Goal: Task Accomplishment & Management: Manage account settings

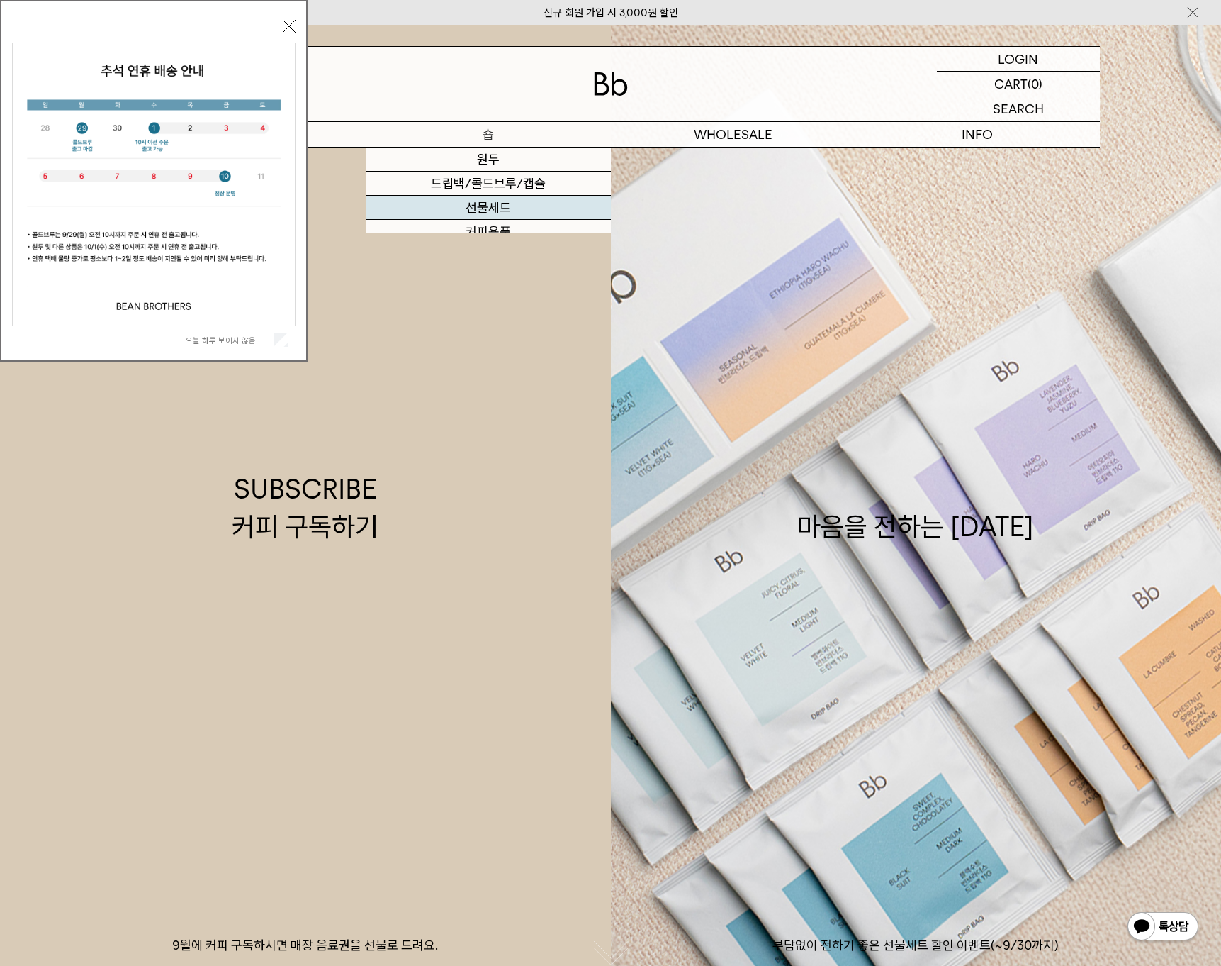
click at [424, 209] on link "선물세트" at bounding box center [489, 208] width 245 height 24
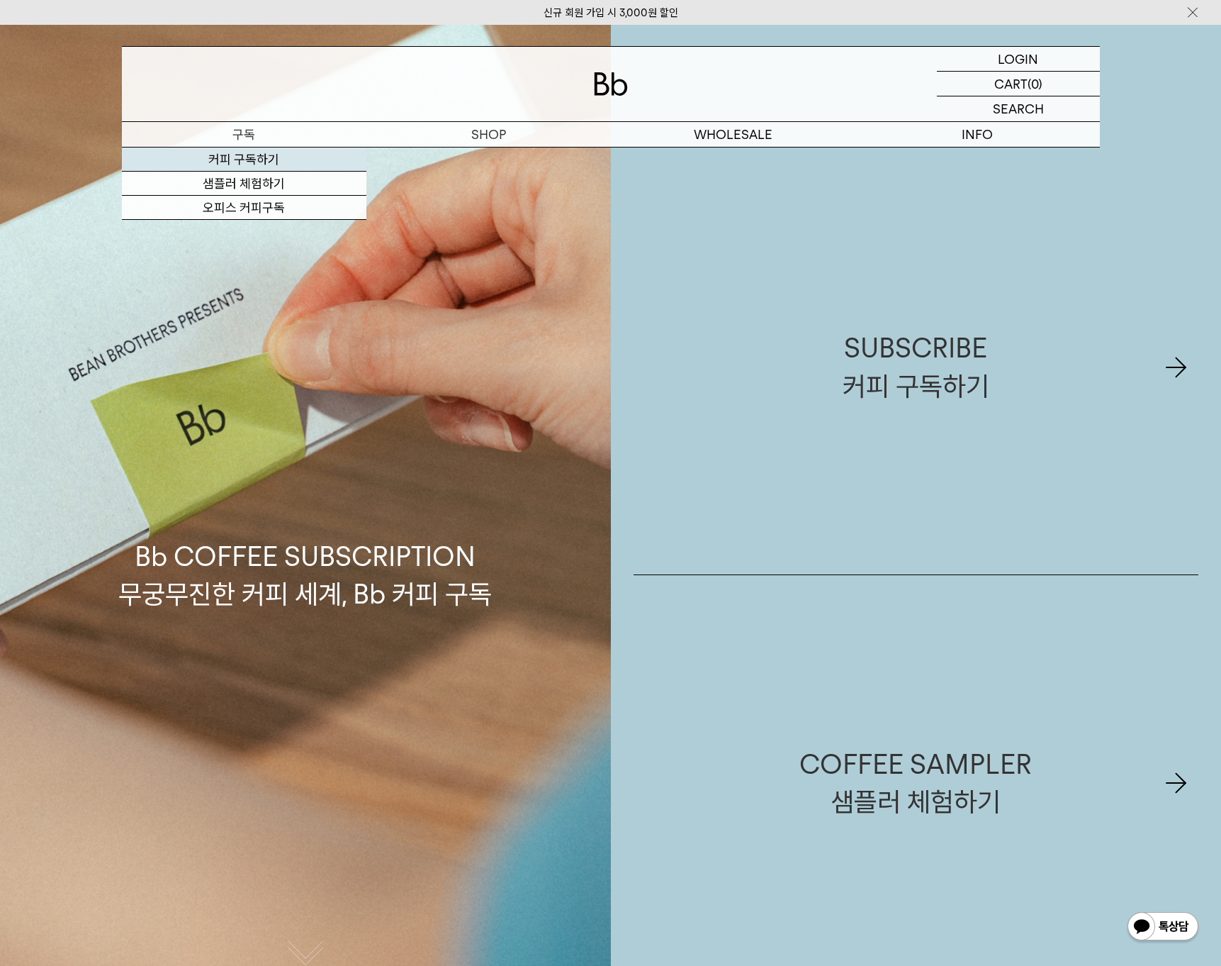
click at [244, 158] on link "커피 구독하기" at bounding box center [244, 159] width 245 height 24
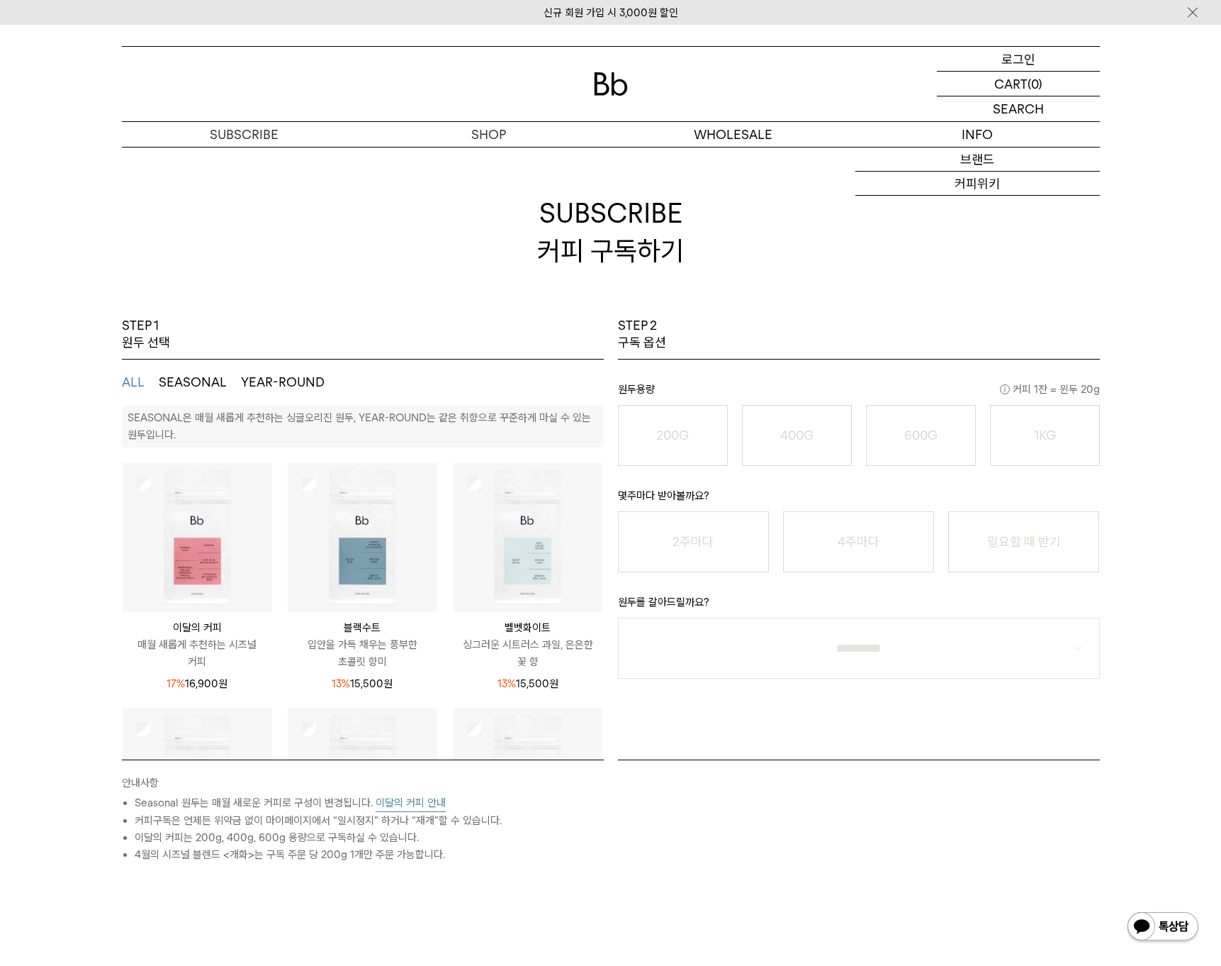
click at [1024, 60] on p "로그인" at bounding box center [1019, 59] width 34 height 24
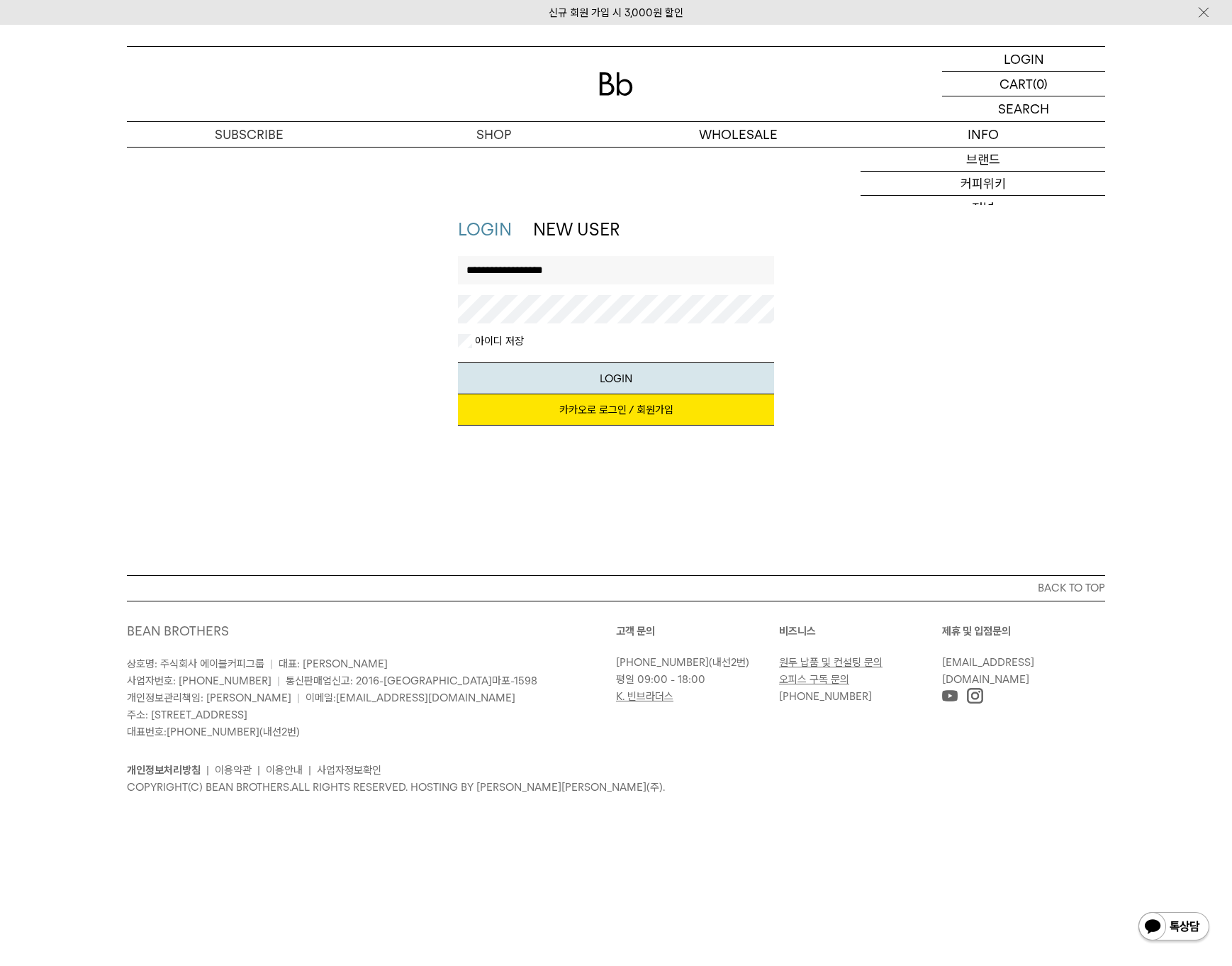
click at [537, 330] on div "**********" at bounding box center [616, 295] width 317 height 78
click at [681, 386] on button "LOGIN" at bounding box center [616, 378] width 317 height 32
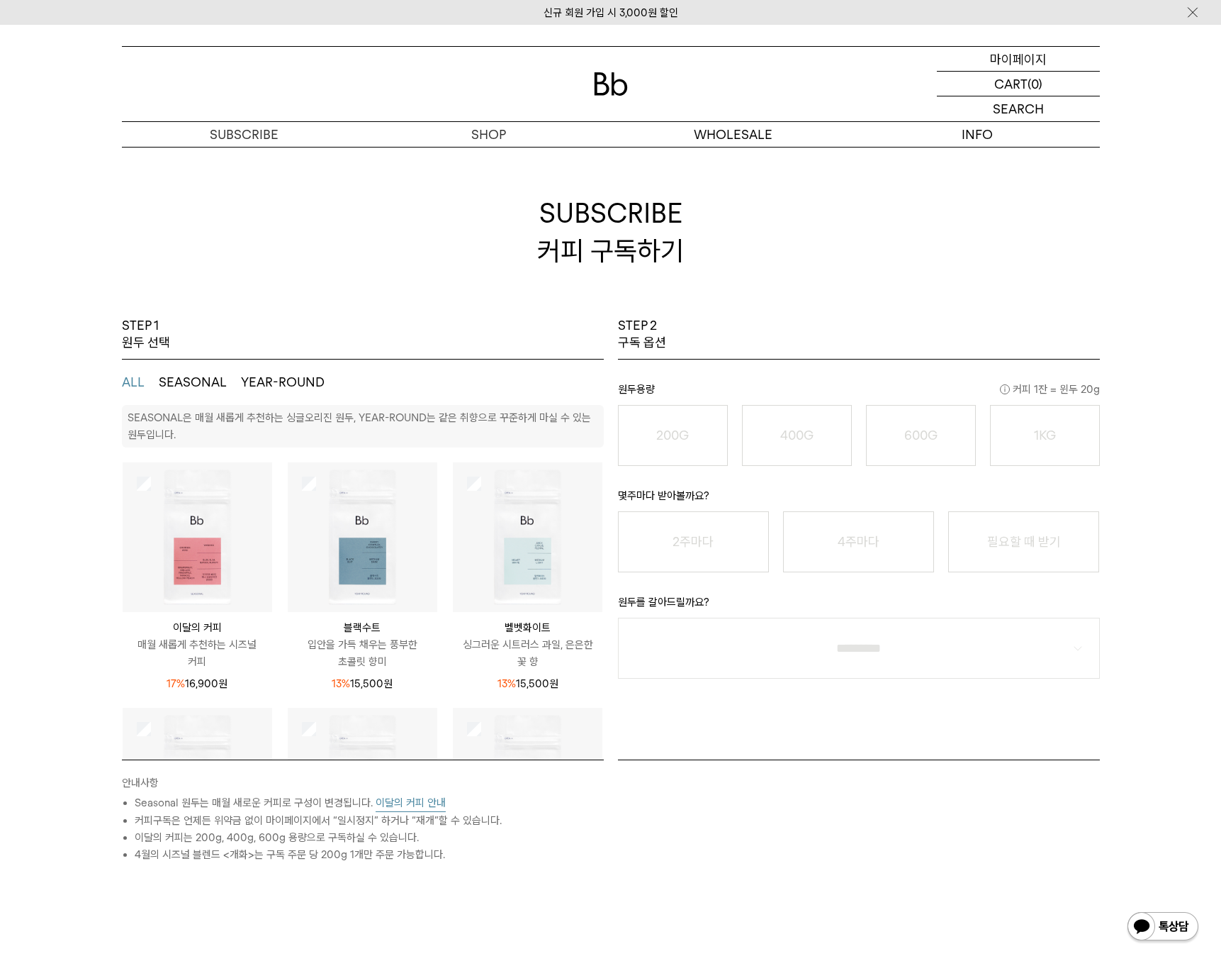
click at [1041, 58] on p "마이페이지" at bounding box center [1018, 59] width 57 height 24
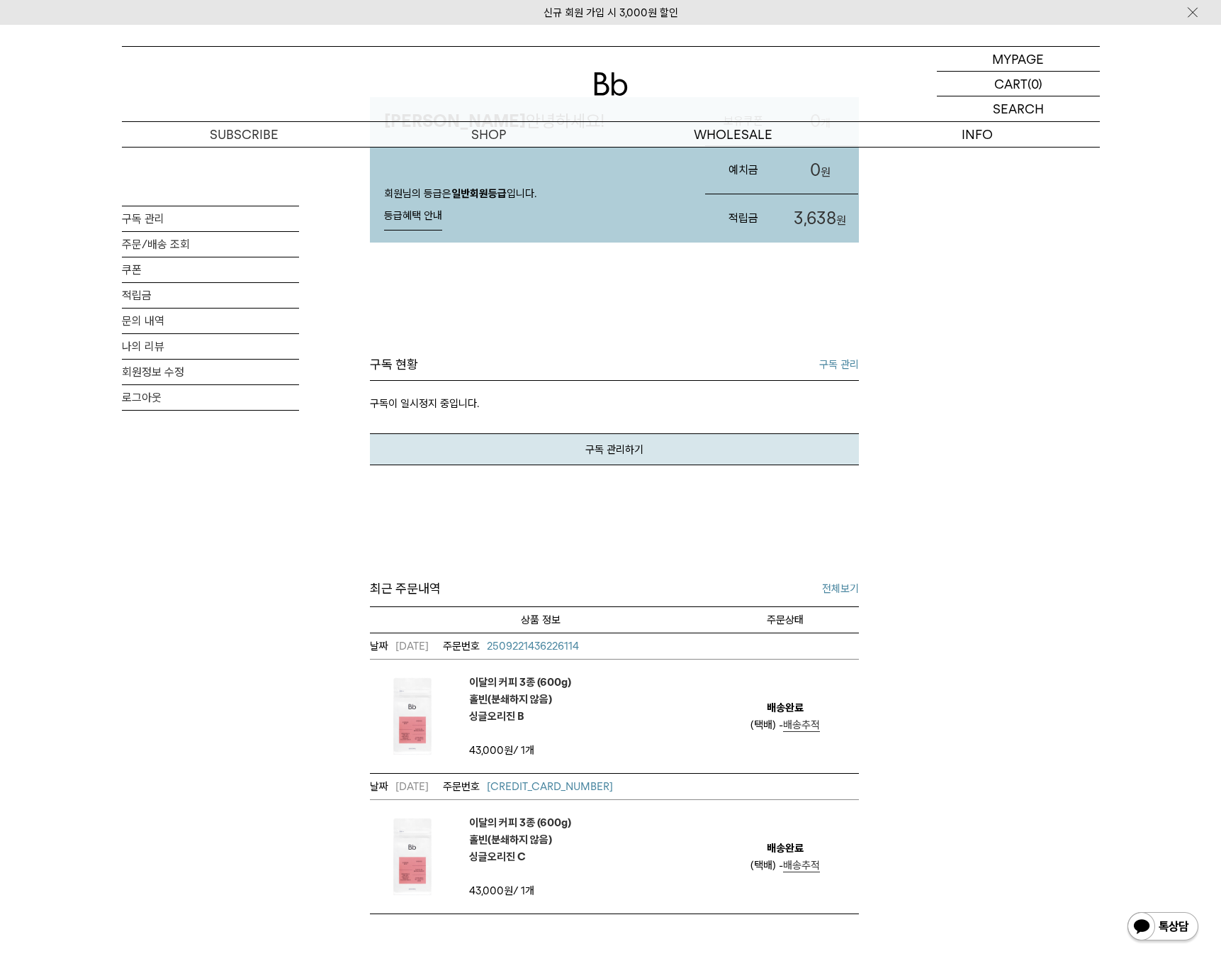
scroll to position [450, 0]
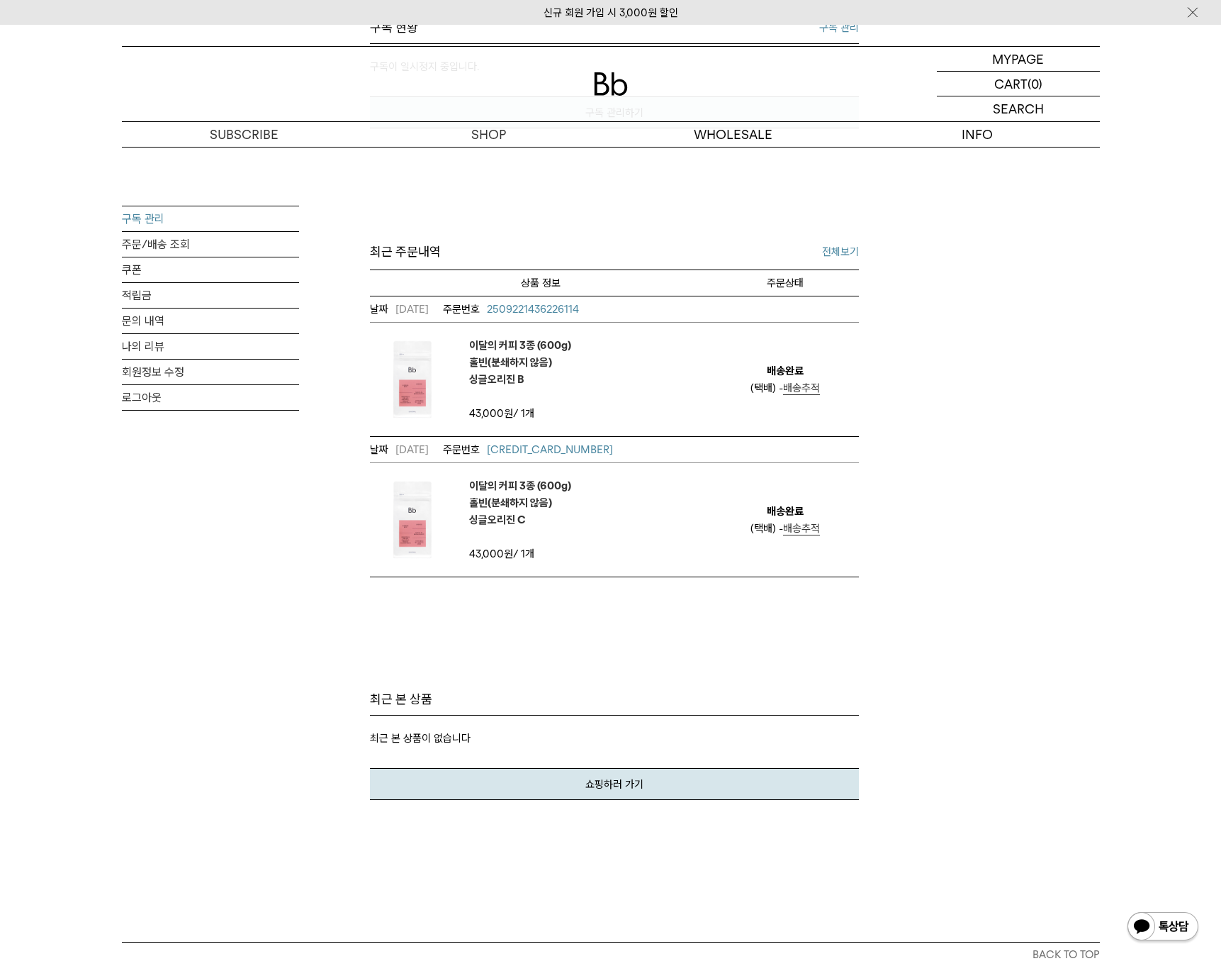
click at [172, 219] on link "구독 관리" at bounding box center [210, 218] width 177 height 25
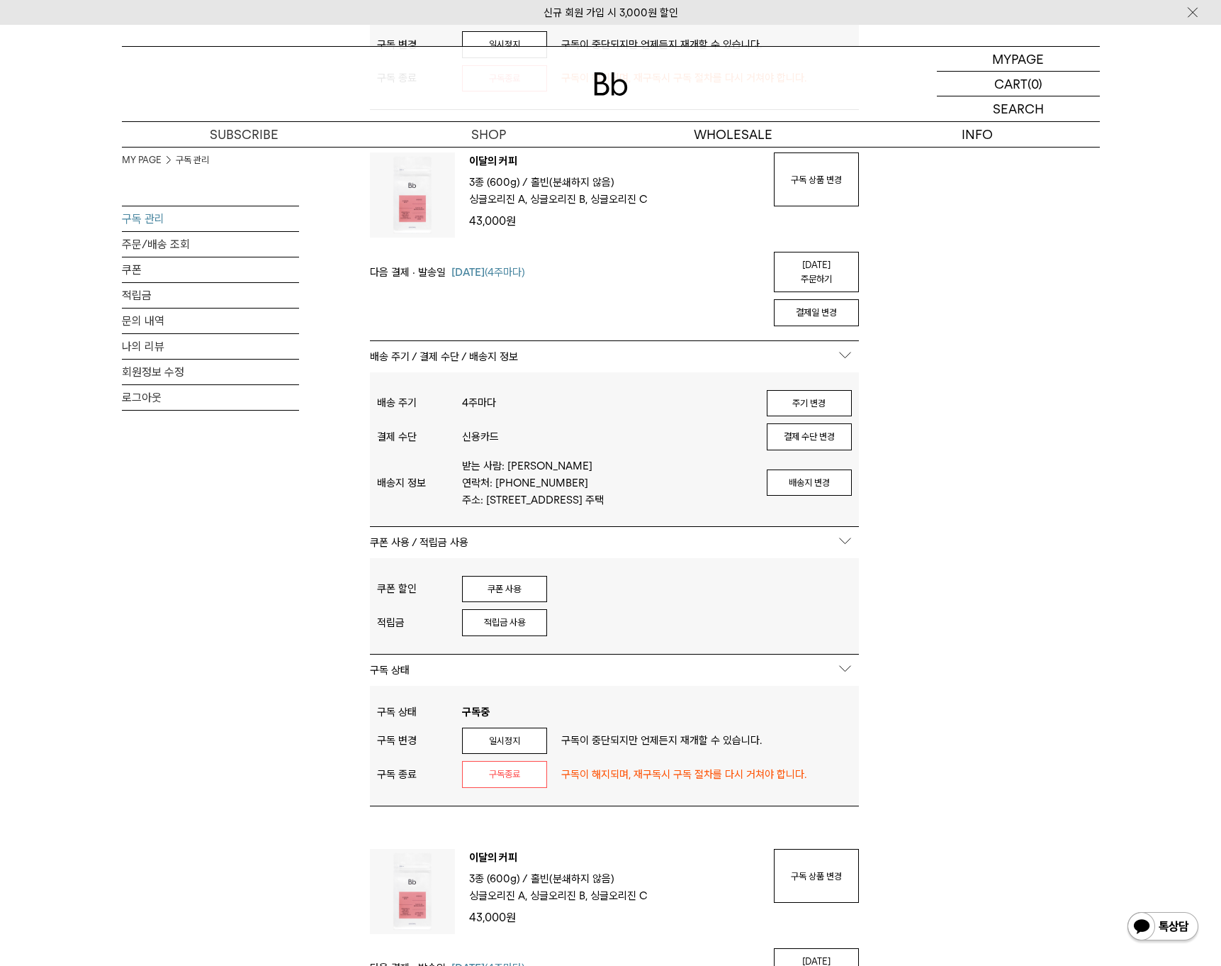
scroll to position [634, 0]
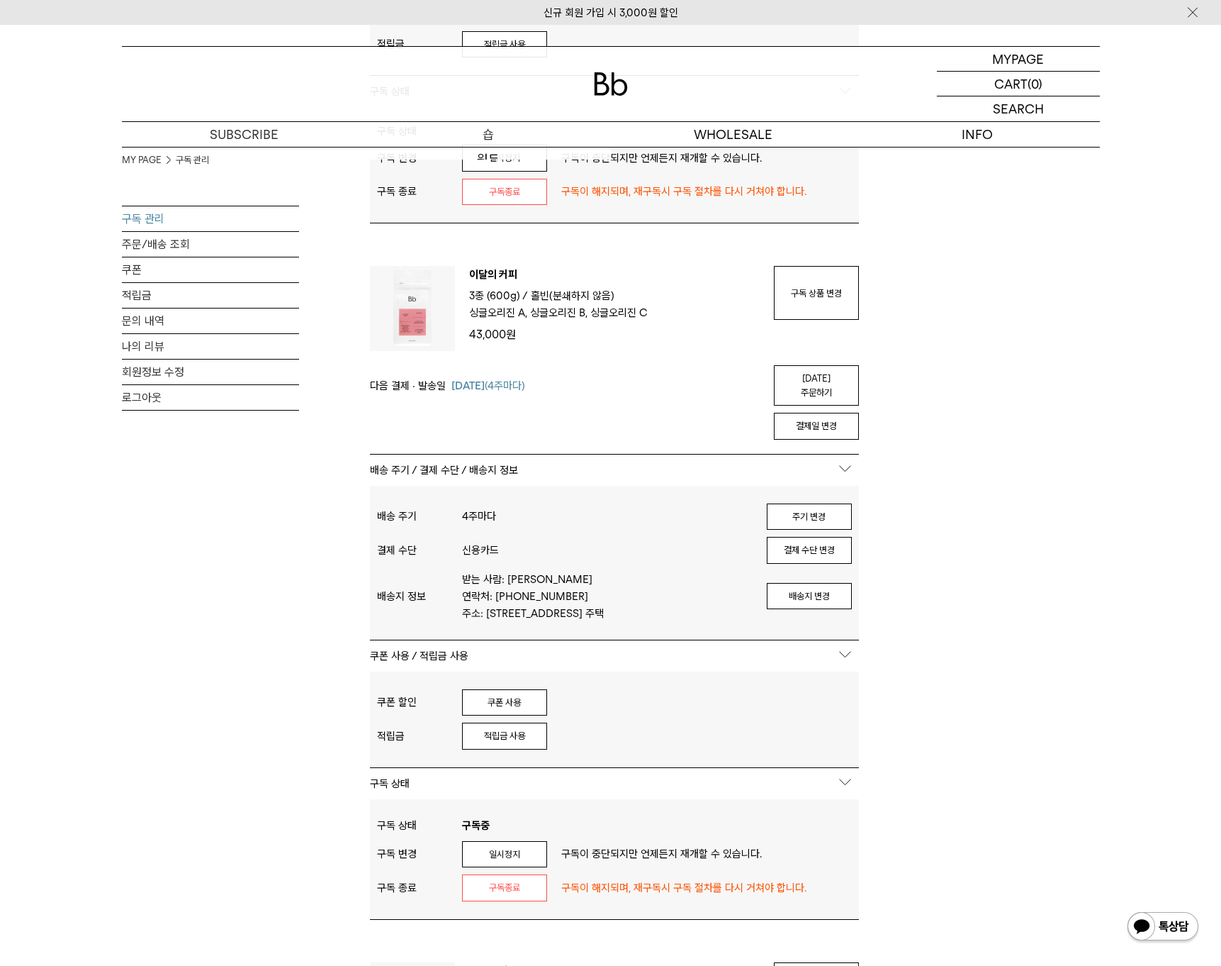
click at [492, 137] on p "숍" at bounding box center [489, 134] width 245 height 25
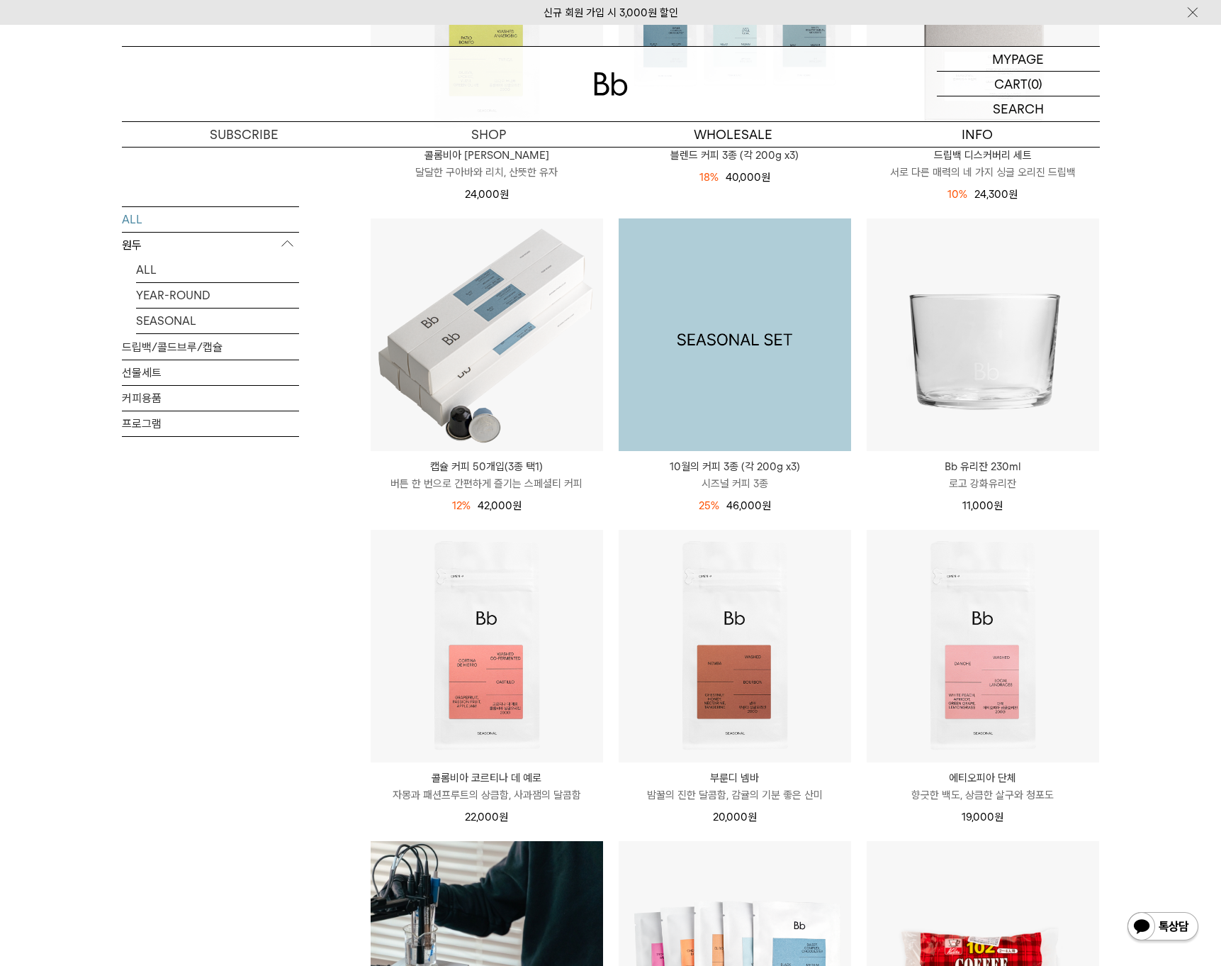
scroll to position [157, 0]
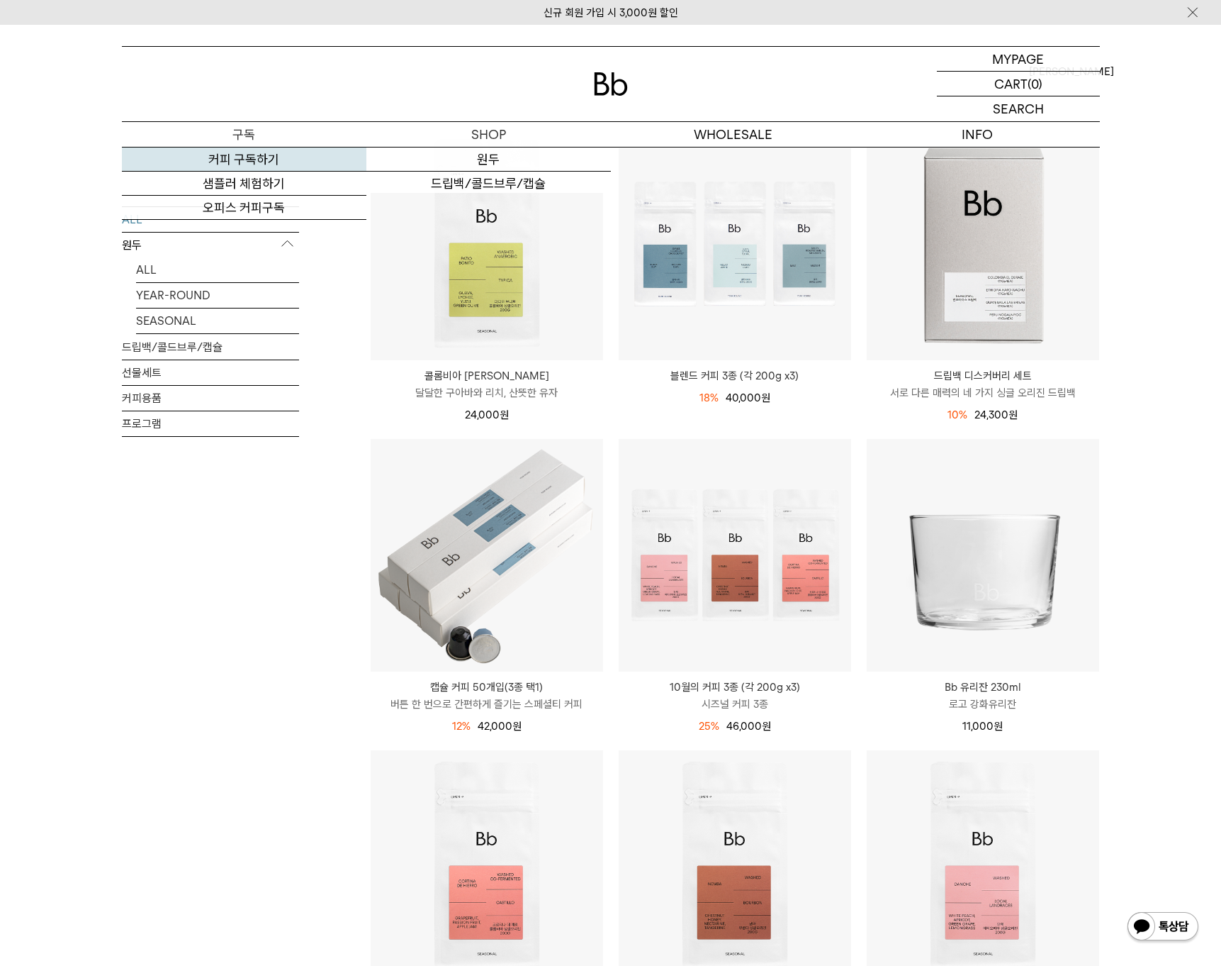
click at [243, 159] on link "커피 구독하기" at bounding box center [244, 159] width 245 height 24
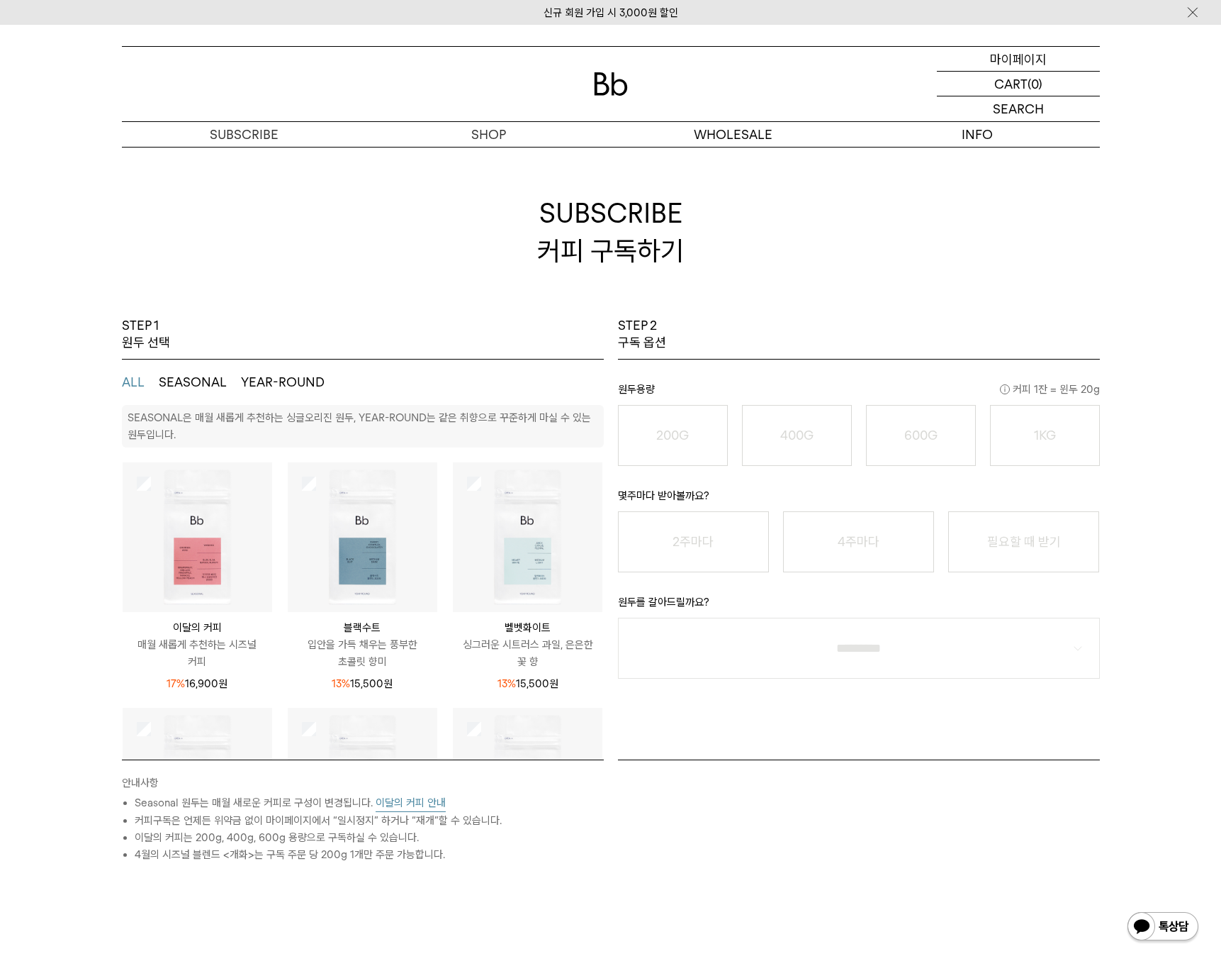
click at [1004, 57] on p "마이페이지" at bounding box center [1018, 59] width 57 height 24
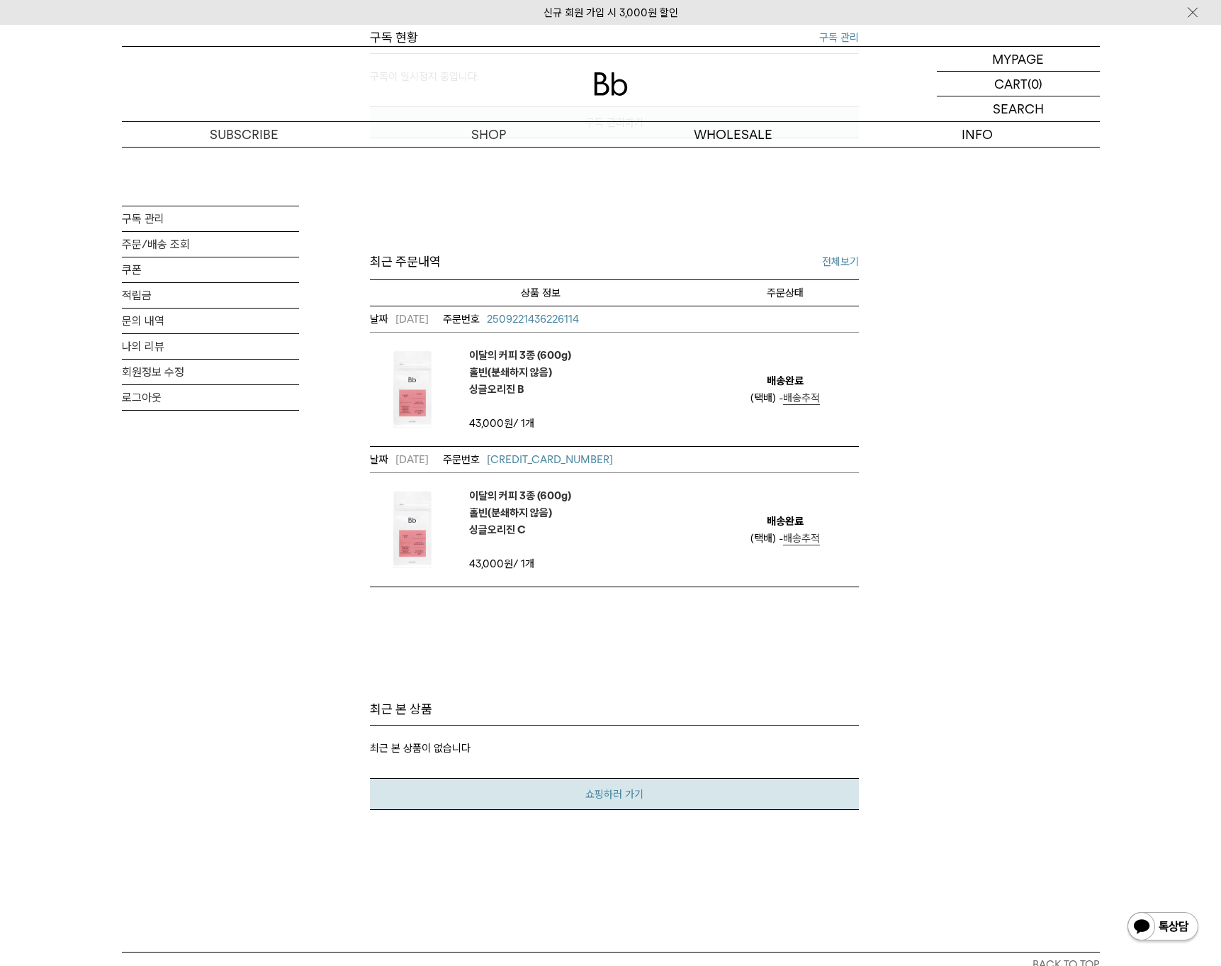
scroll to position [696, 0]
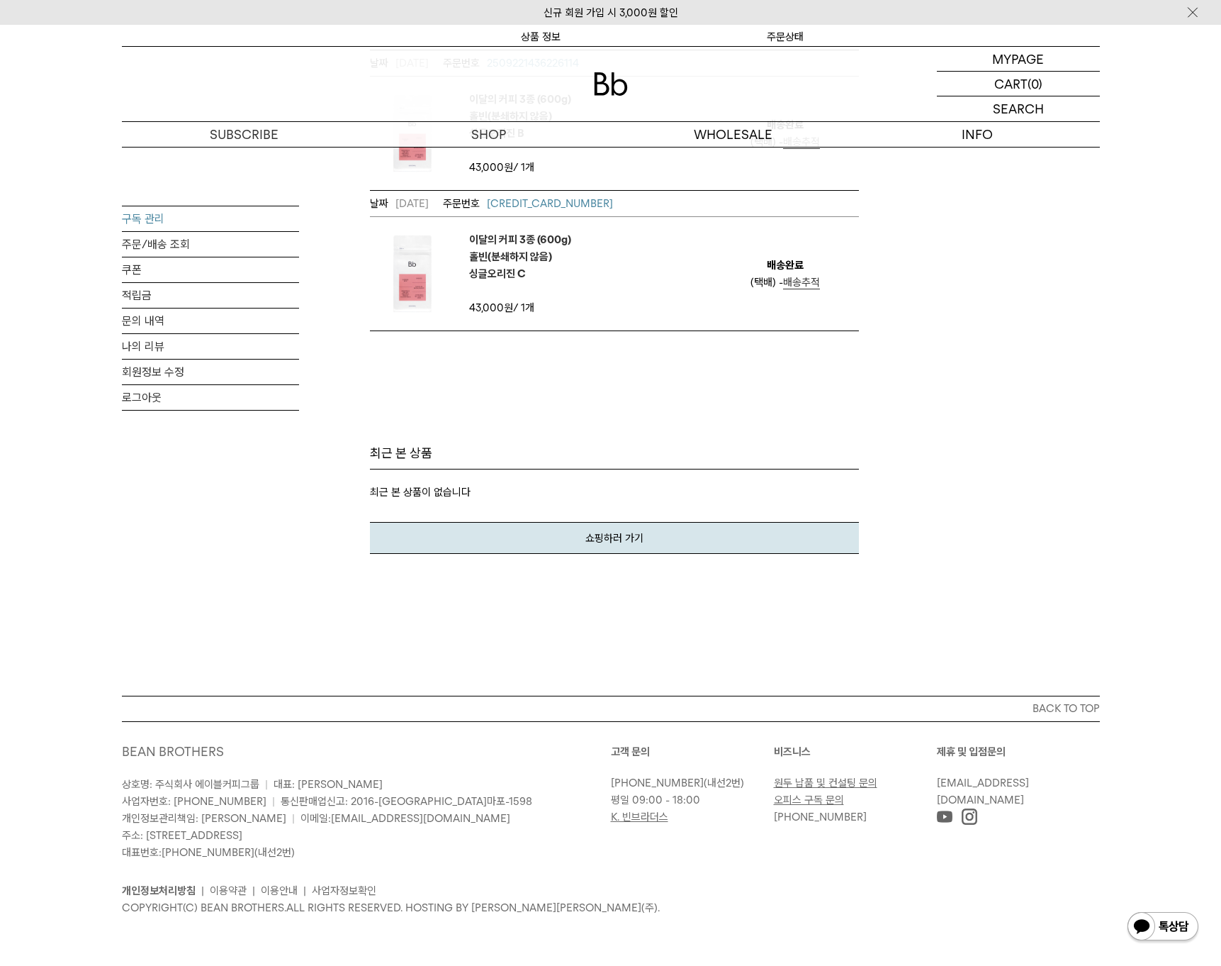
click at [147, 226] on link "구독 관리" at bounding box center [210, 218] width 177 height 25
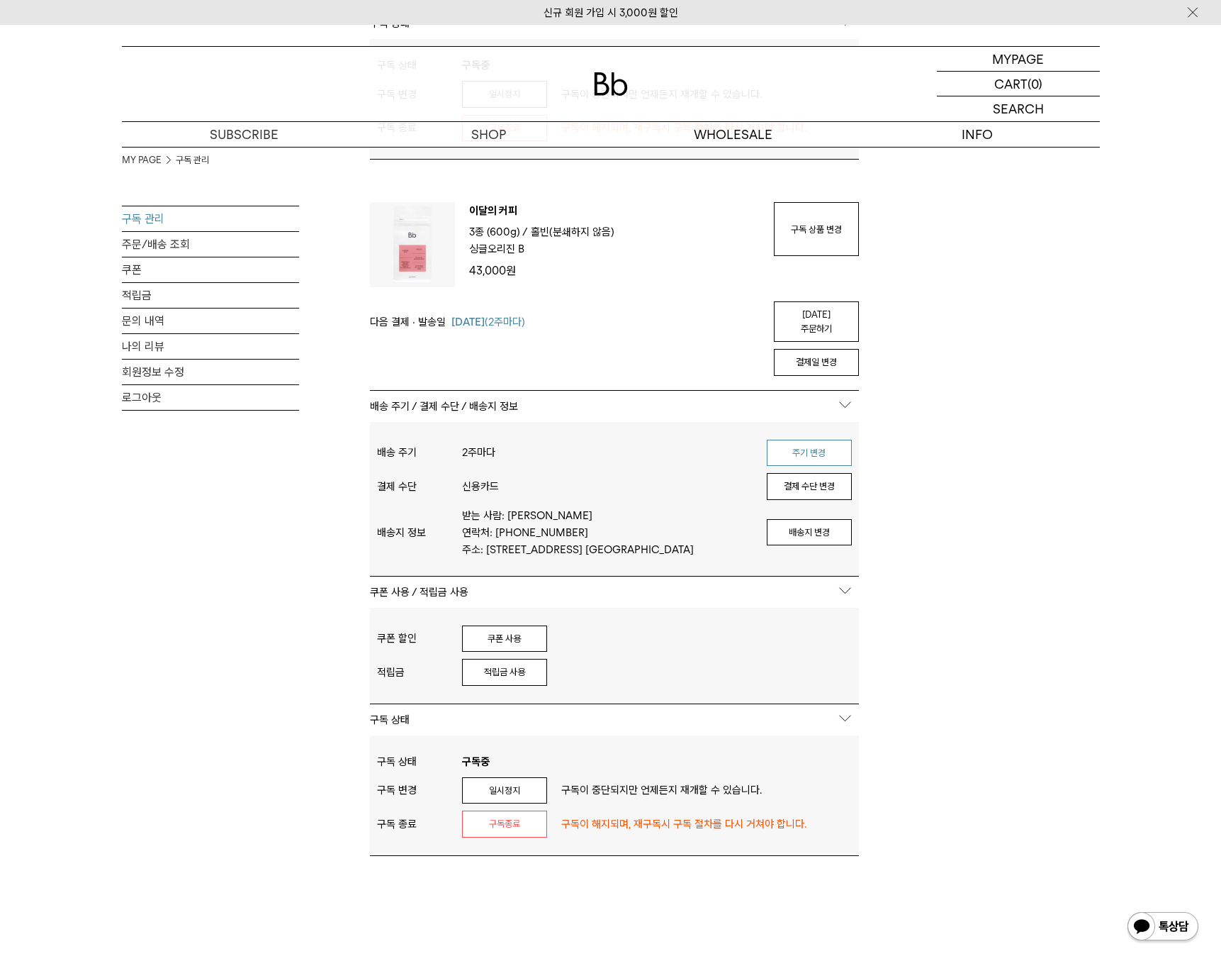
scroll to position [2053, 0]
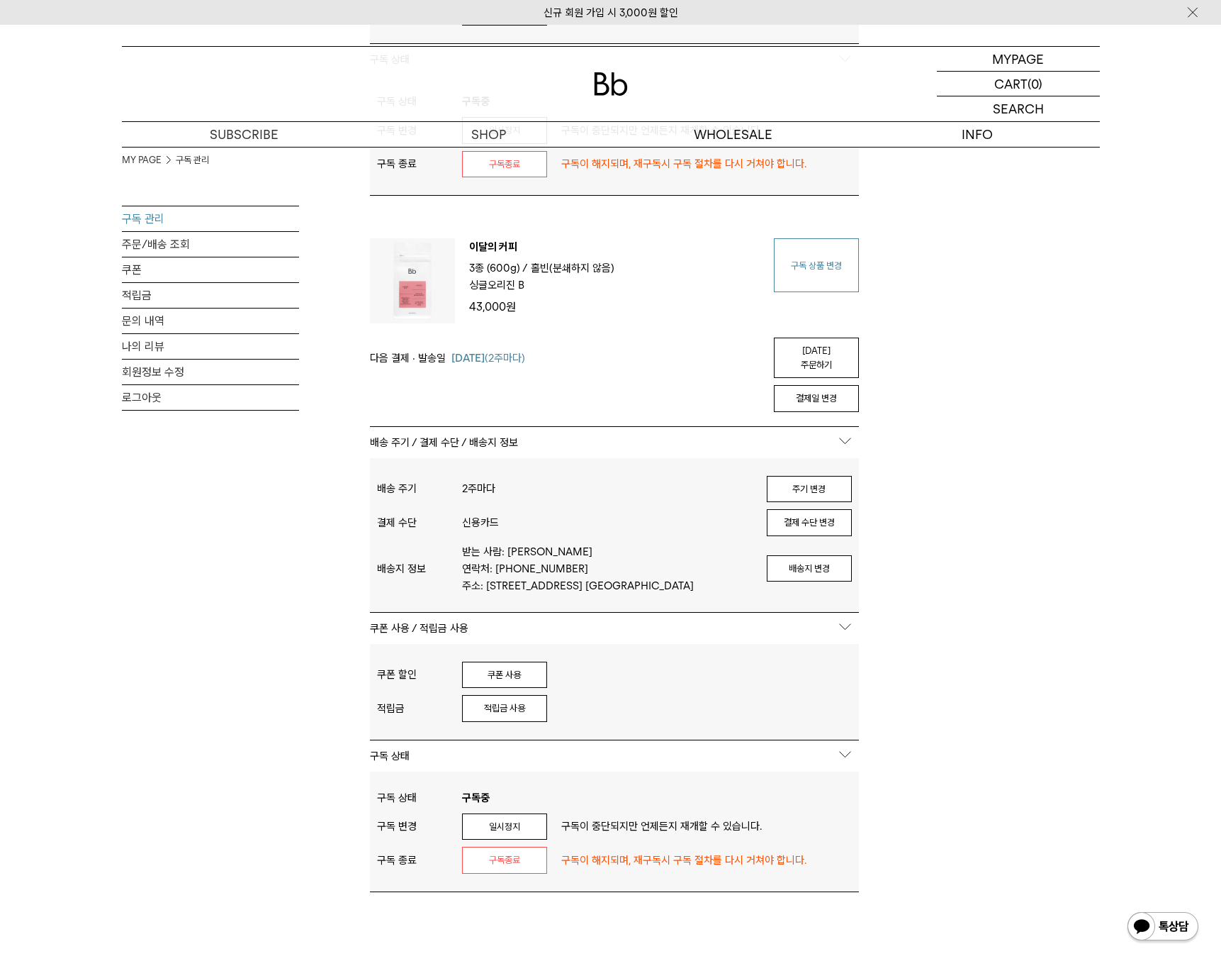
click at [822, 263] on link "구독 상품 변경" at bounding box center [816, 265] width 85 height 54
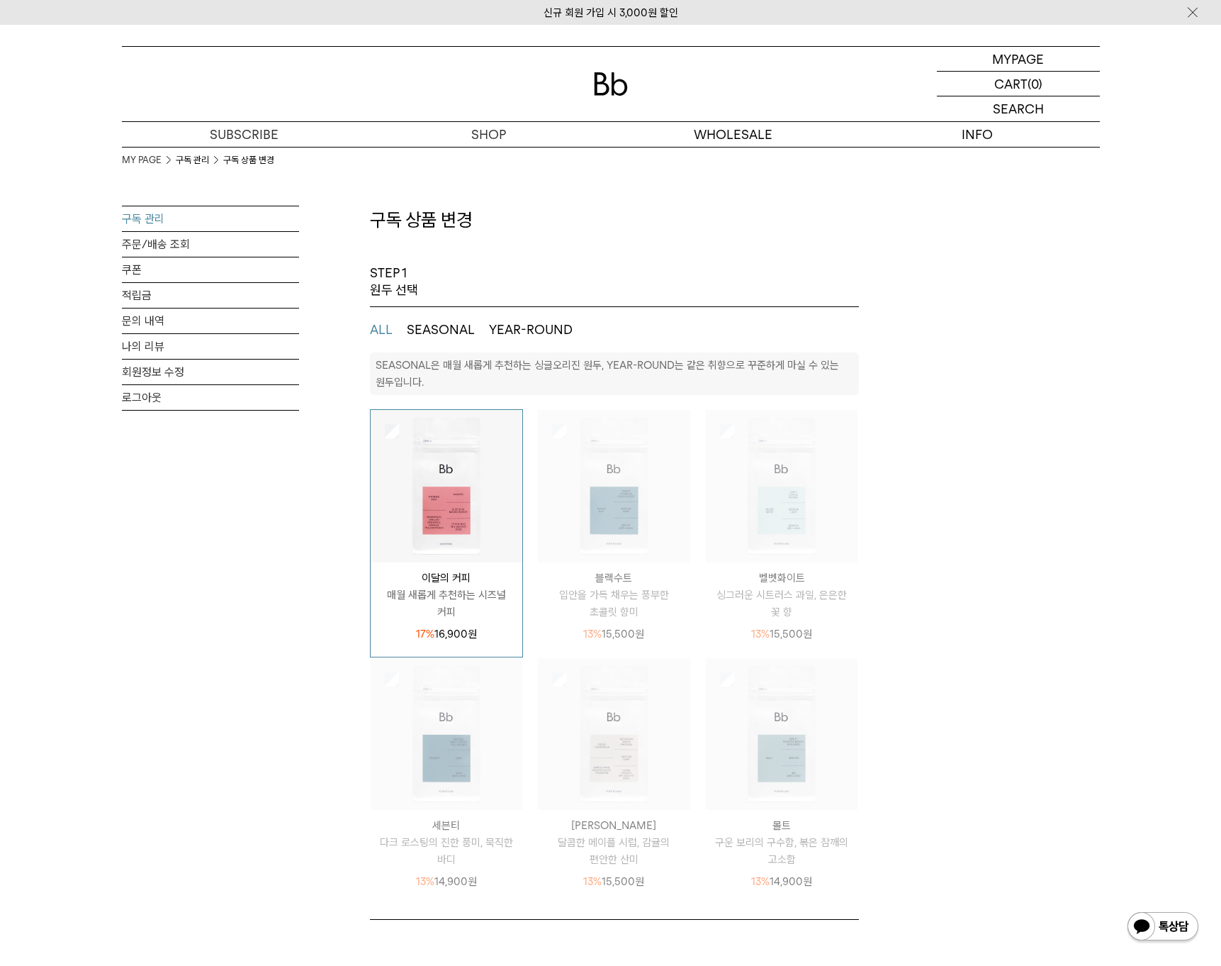
select select "**"
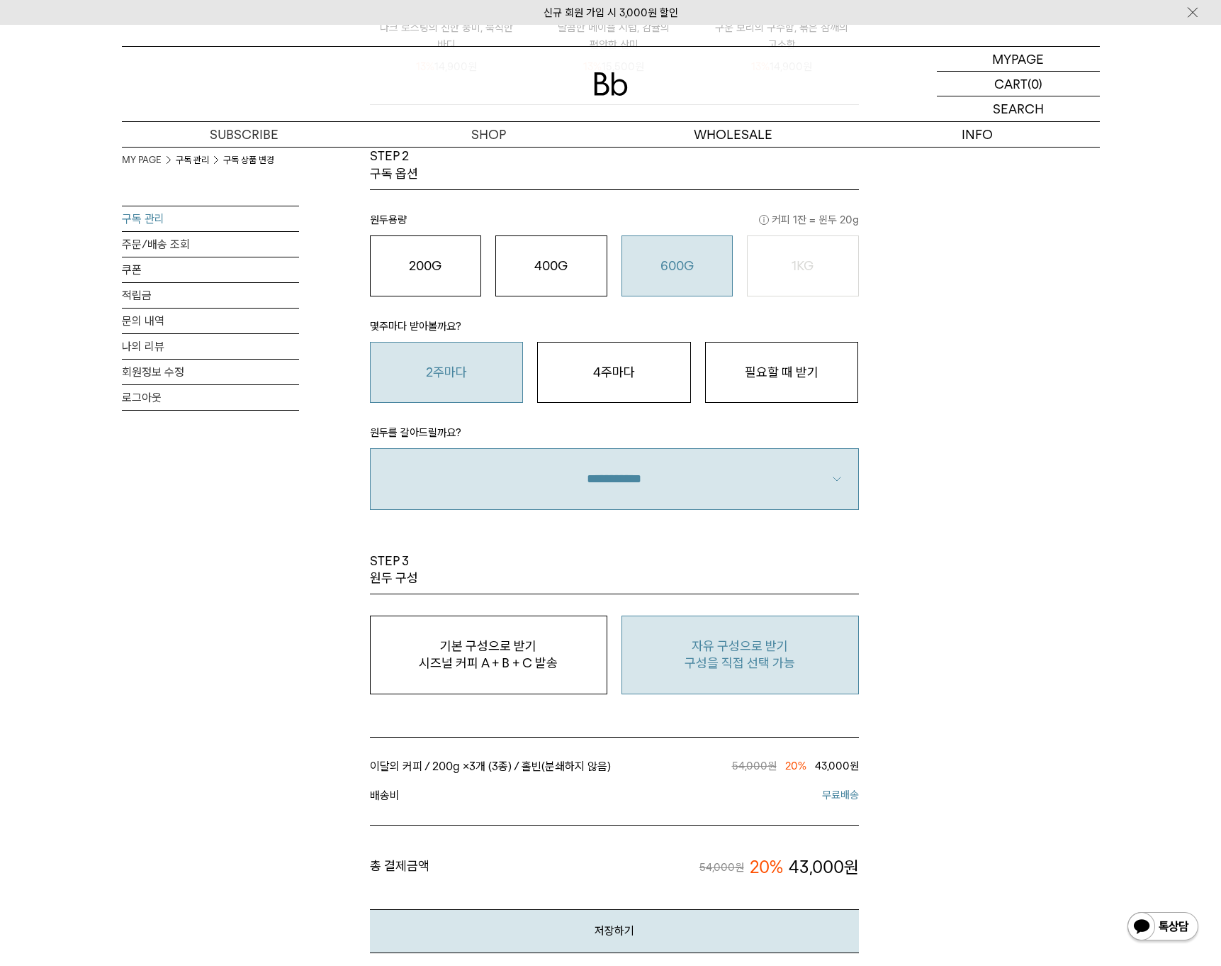
scroll to position [926, 0]
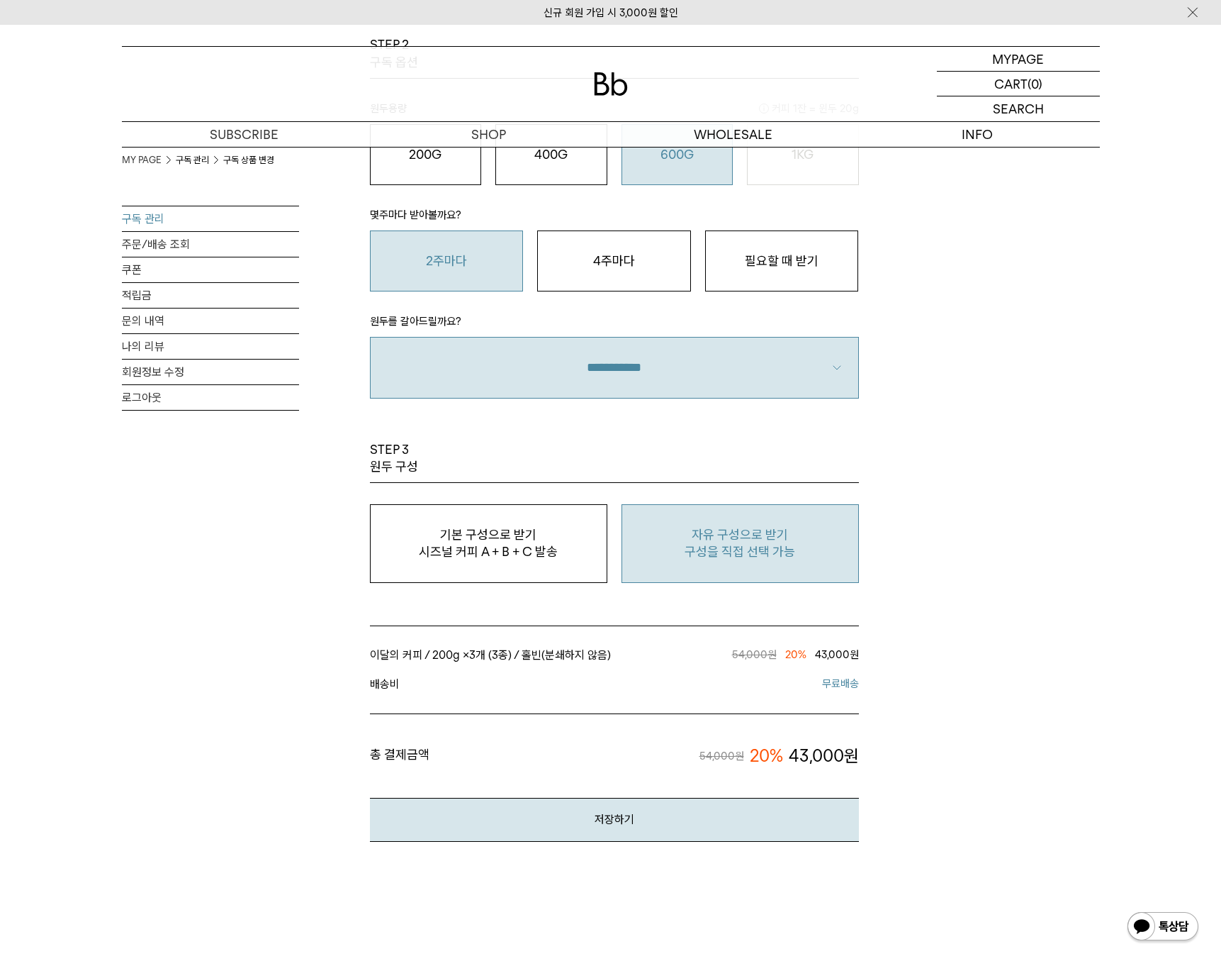
click at [762, 544] on p "구성을 직접 선택 가능" at bounding box center [741, 551] width 222 height 17
type input "*"
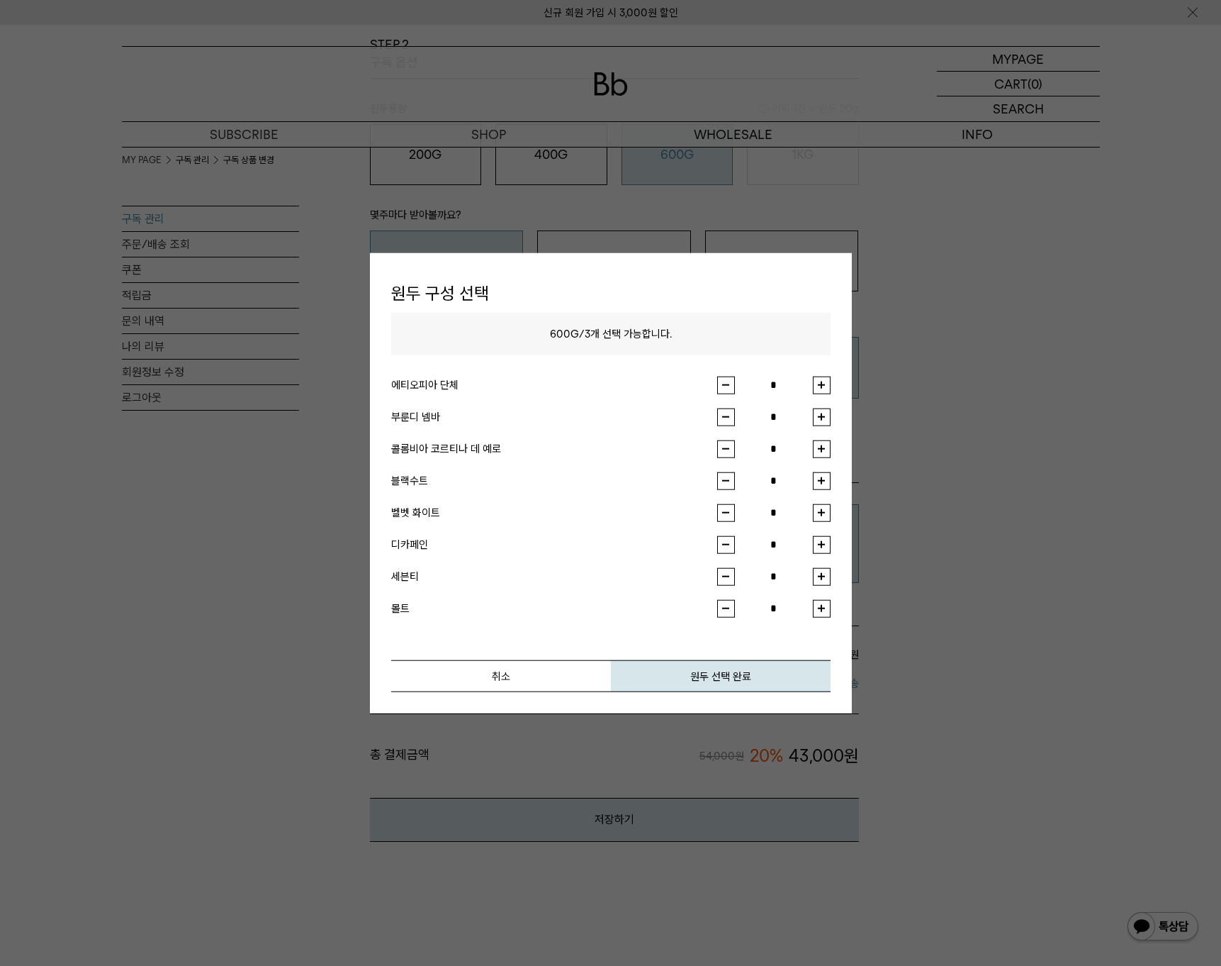
click at [807, 449] on input "*" at bounding box center [774, 449] width 78 height 18
click at [813, 450] on button "button" at bounding box center [822, 449] width 18 height 18
click at [817, 450] on button "button" at bounding box center [822, 449] width 18 height 18
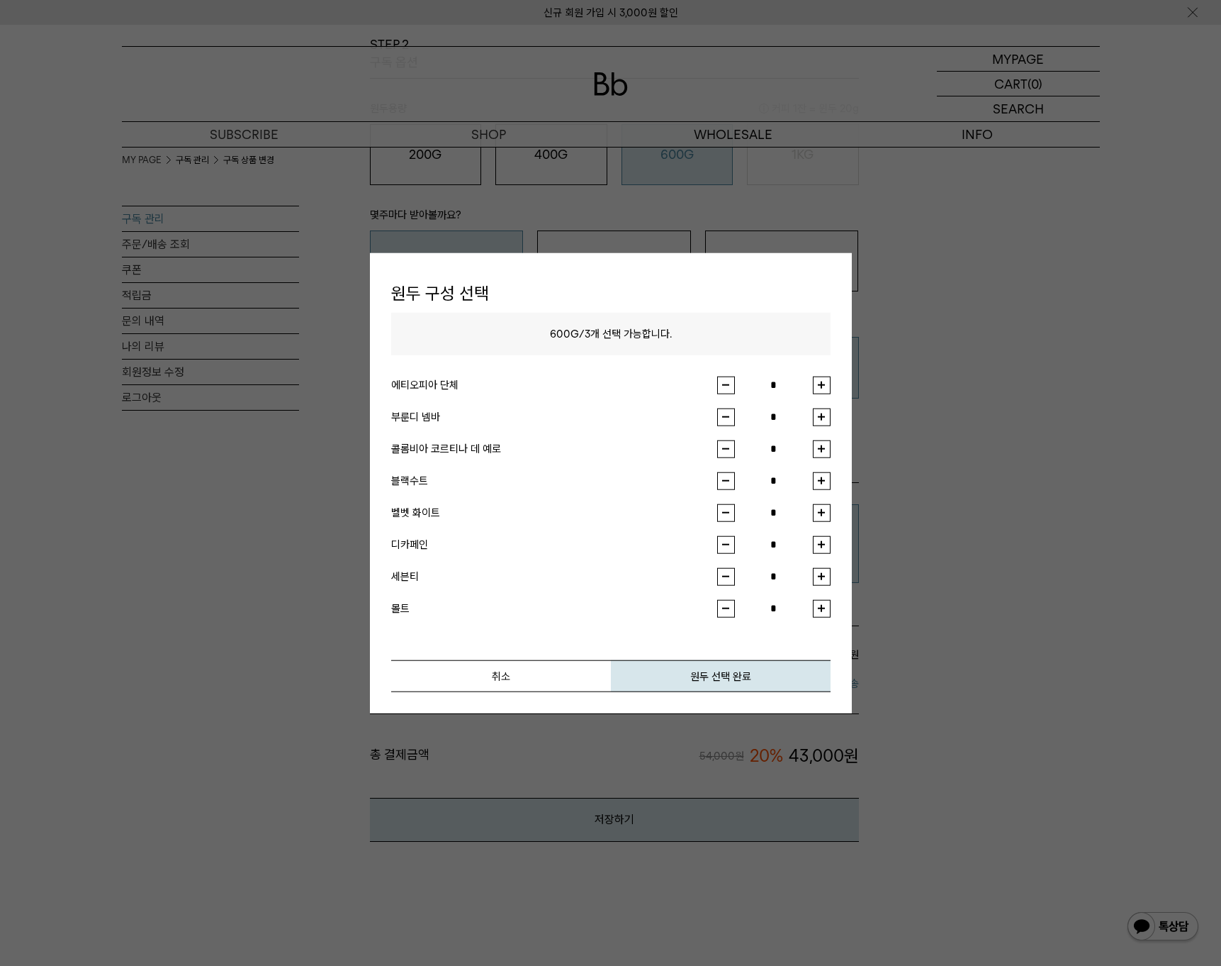
click at [817, 450] on button "button" at bounding box center [822, 449] width 18 height 18
type input "*"
click at [817, 450] on button "button" at bounding box center [822, 449] width 18 height 18
click at [704, 677] on button "원두 선택 완료" at bounding box center [721, 675] width 220 height 32
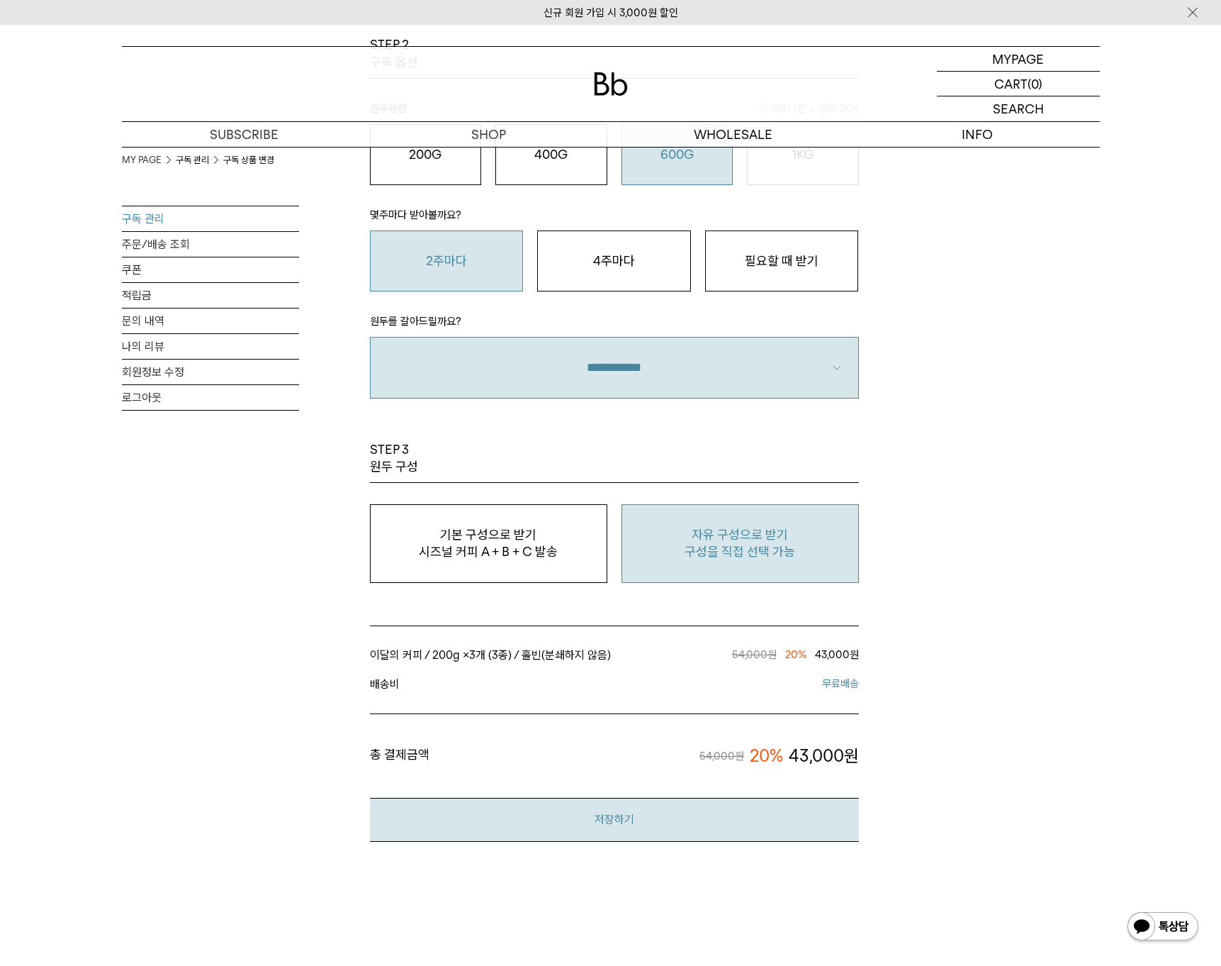
click at [600, 821] on button "저장하기" at bounding box center [614, 819] width 489 height 43
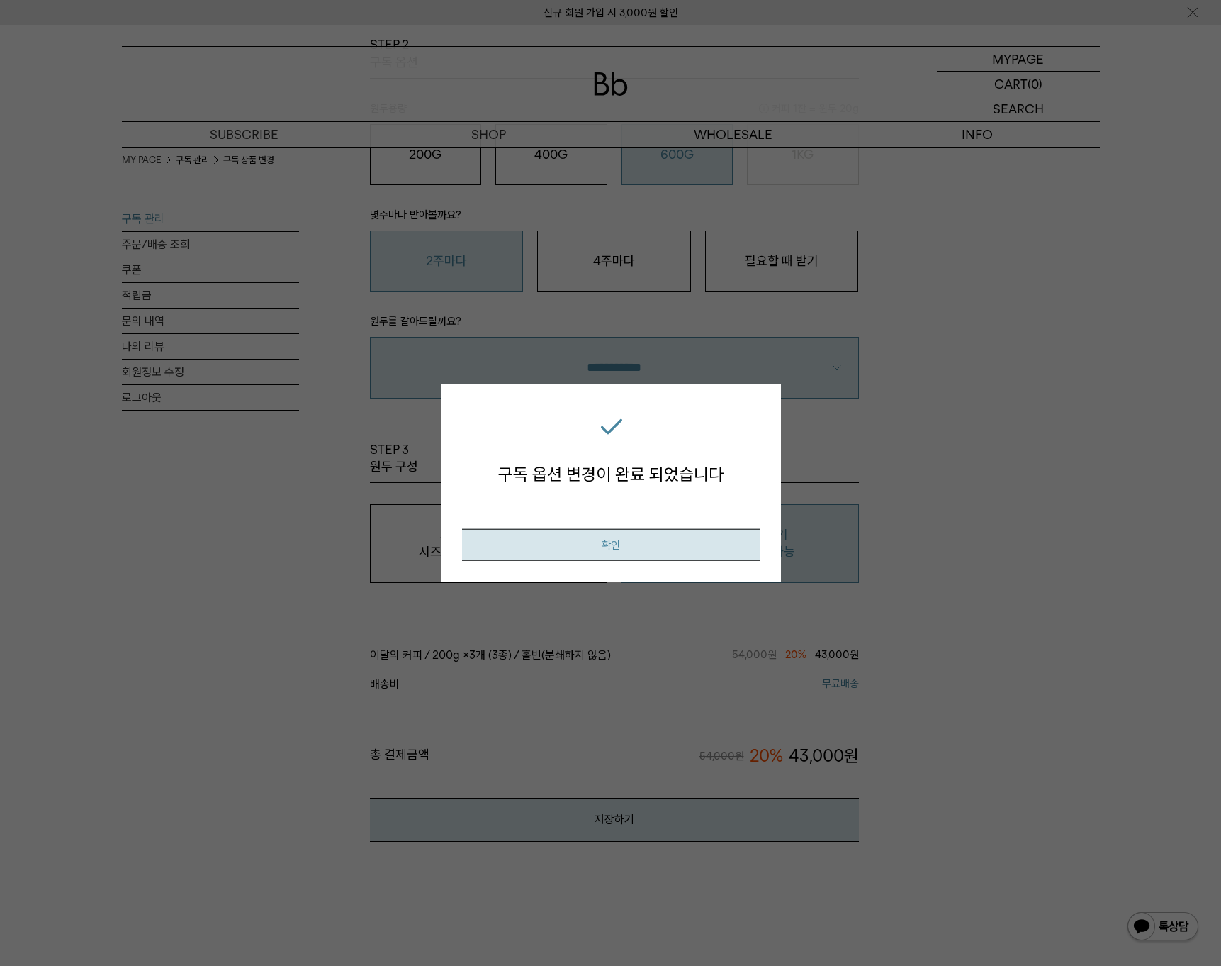
click at [610, 544] on button "확인" at bounding box center [611, 544] width 298 height 32
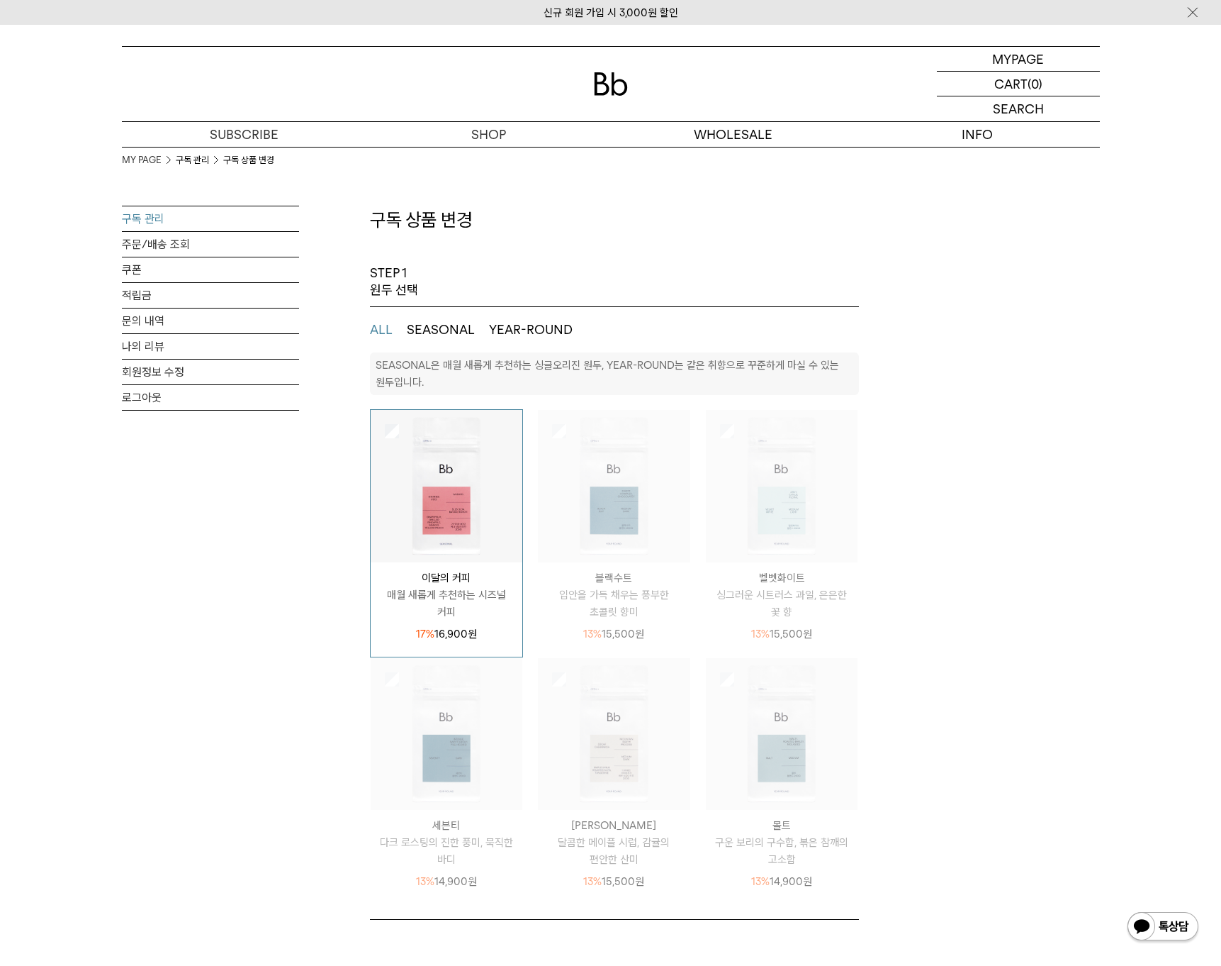
select select "**"
